Goal: Navigation & Orientation: Find specific page/section

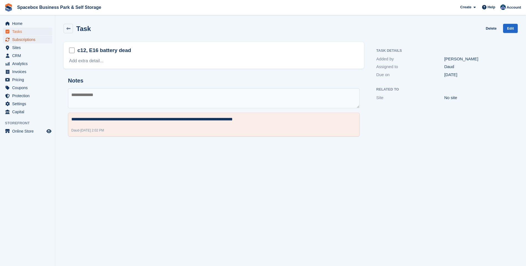
click at [21, 40] on span "Subscriptions" at bounding box center [28, 40] width 33 height 8
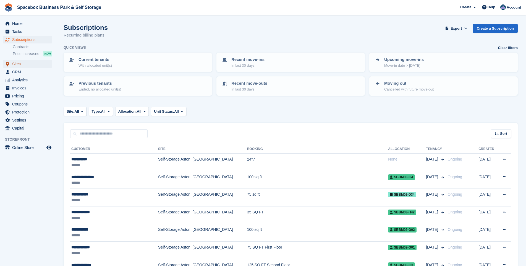
click at [19, 65] on span "Sites" at bounding box center [28, 64] width 33 height 8
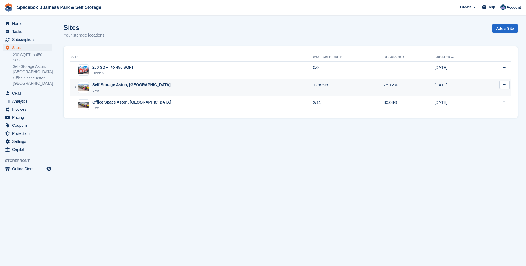
click at [106, 89] on div "Live" at bounding box center [131, 91] width 78 height 6
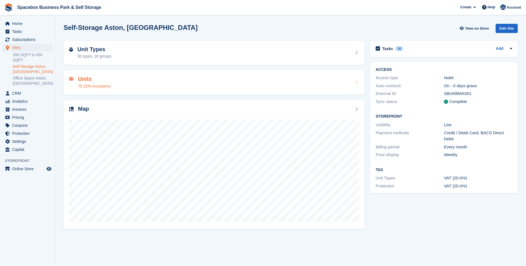
click at [82, 81] on h2 "Units" at bounding box center [94, 79] width 33 height 6
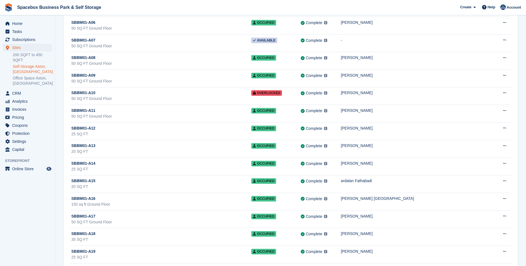
scroll to position [160, 0]
